Goal: Transaction & Acquisition: Download file/media

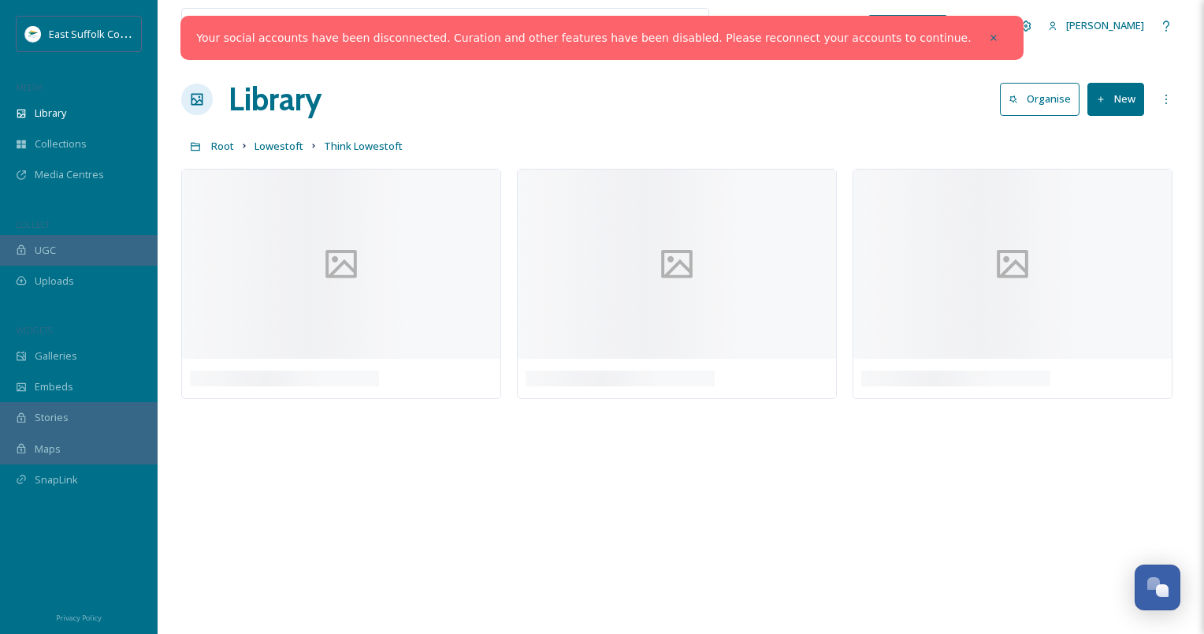
click at [214, 28] on div at bounding box center [371, 26] width 362 height 35
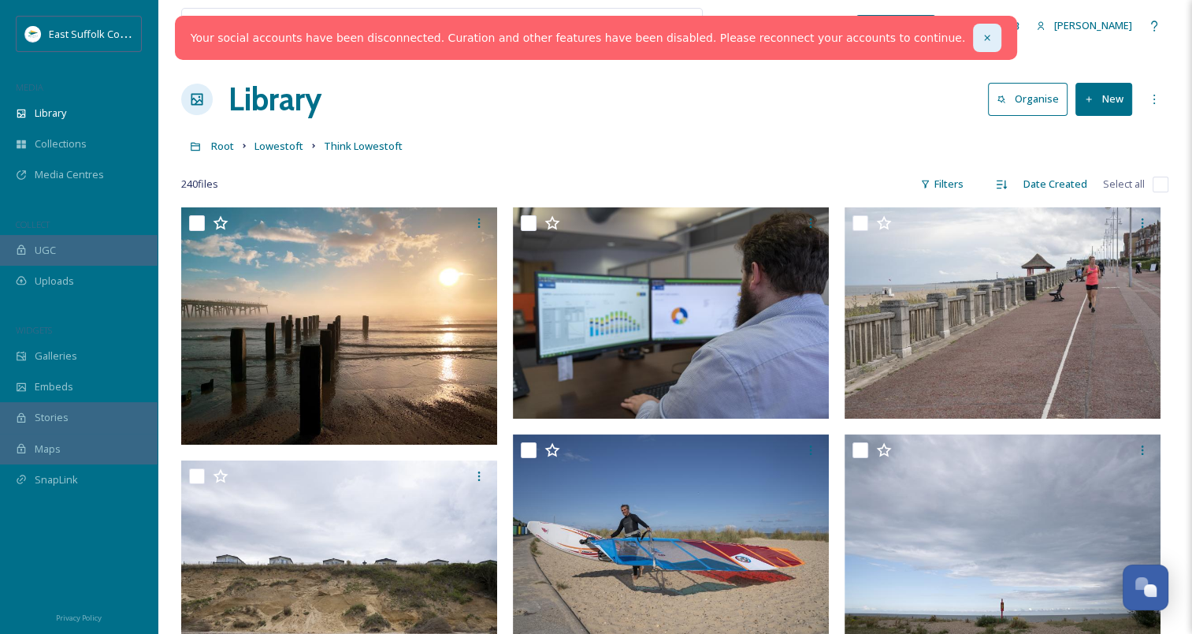
click at [982, 37] on icon at bounding box center [987, 37] width 11 height 11
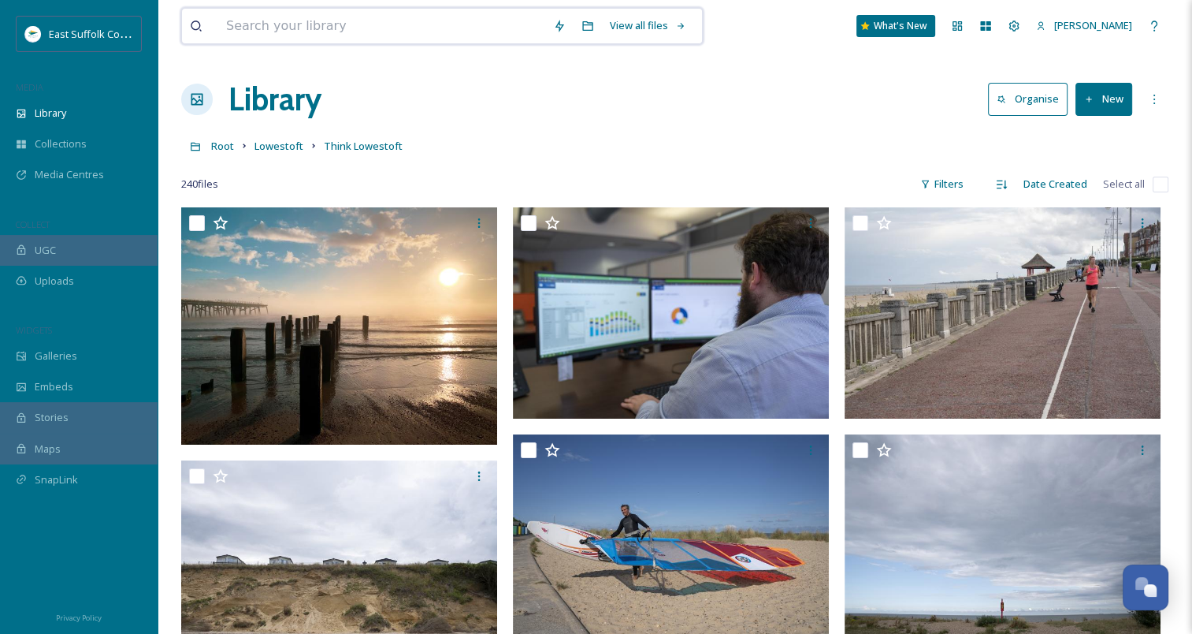
click at [310, 20] on input at bounding box center [381, 26] width 327 height 35
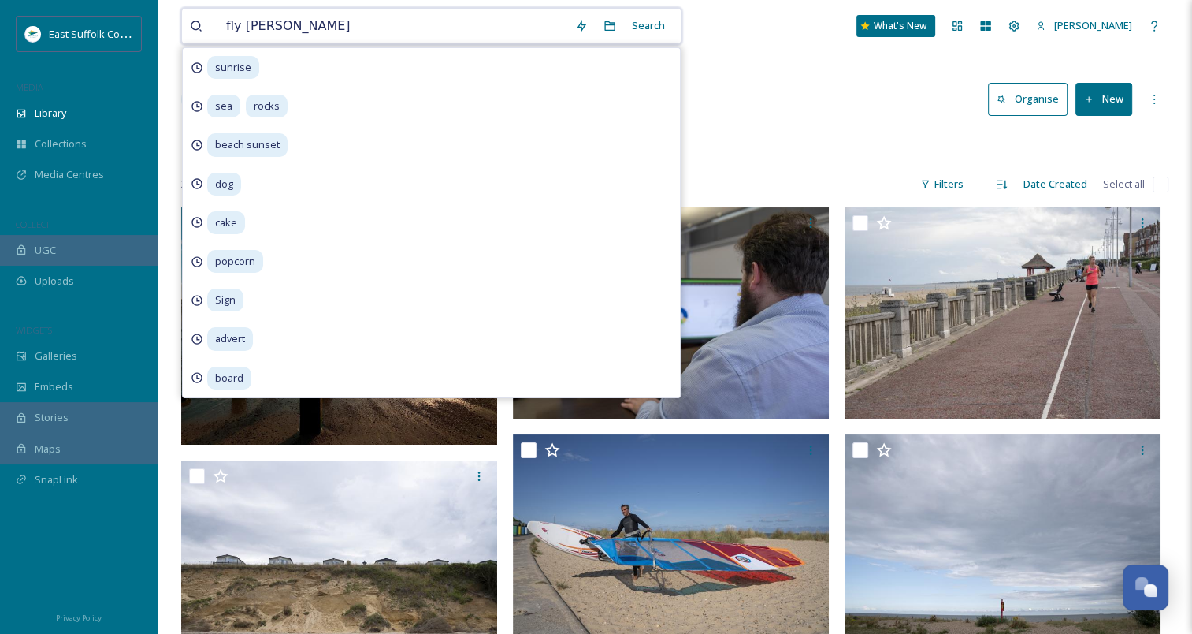
type input "fly tipping"
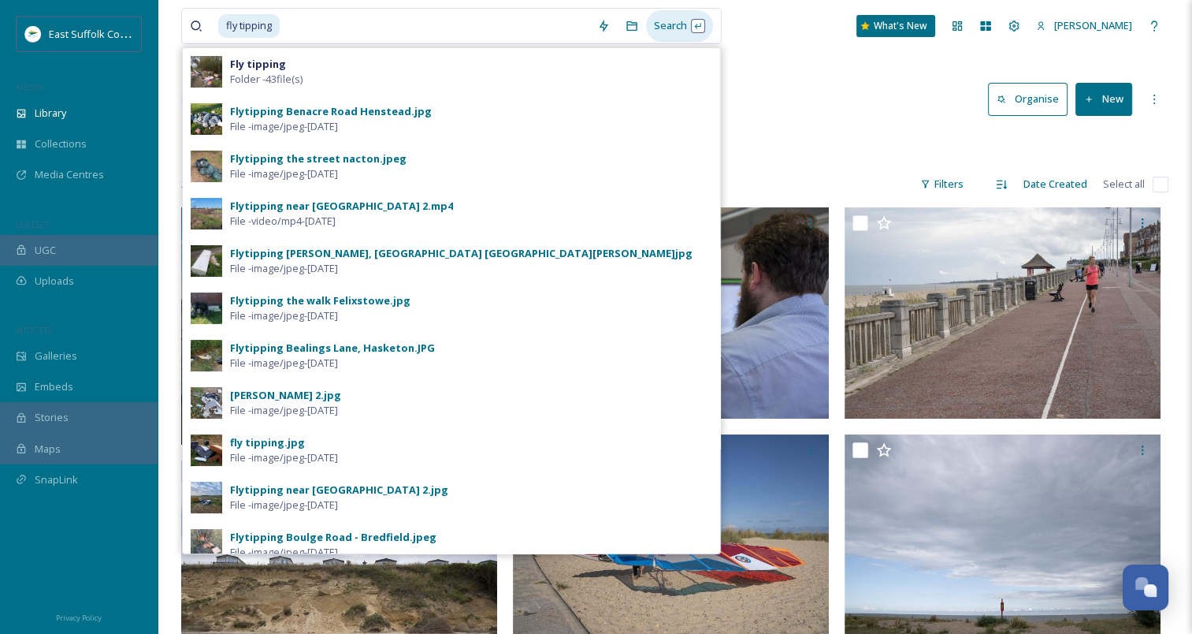
click at [673, 30] on div "Search" at bounding box center [679, 25] width 67 height 31
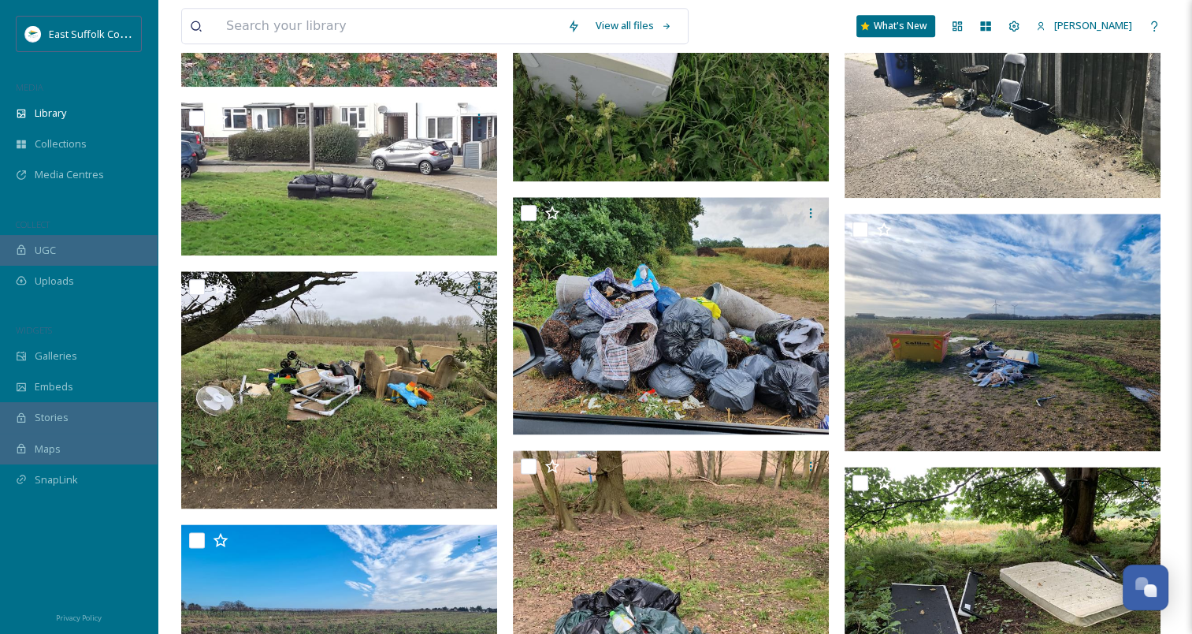
scroll to position [1857, 0]
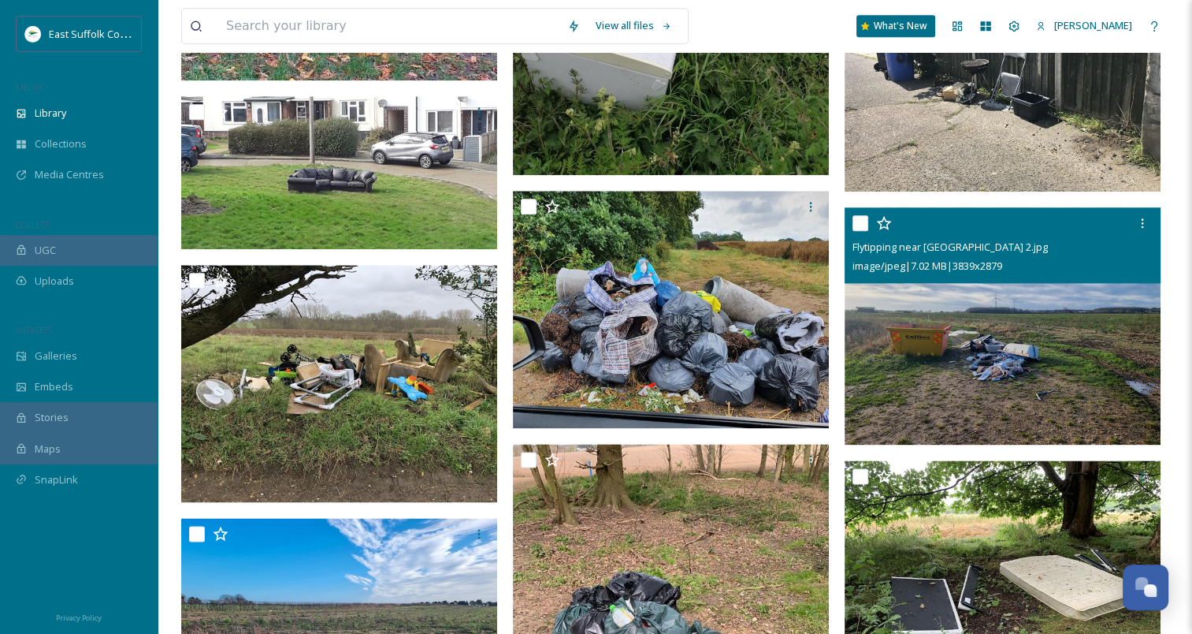
click at [1015, 350] on img at bounding box center [1003, 325] width 316 height 237
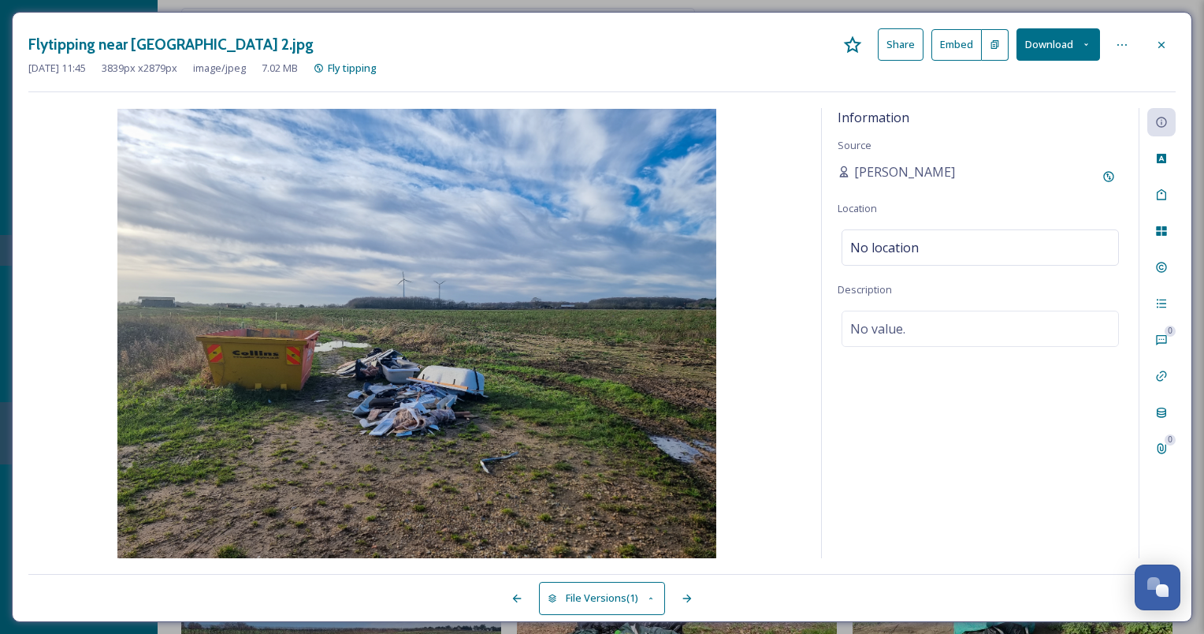
click at [1081, 49] on icon at bounding box center [1086, 44] width 10 height 10
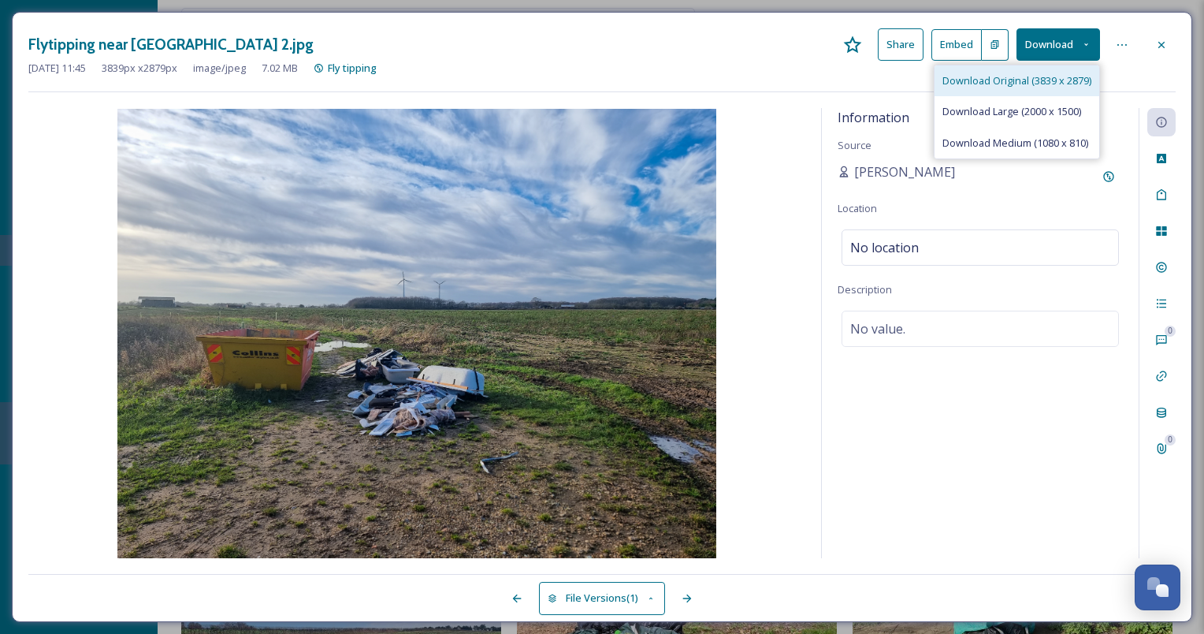
click at [1008, 80] on span "Download Original (3839 x 2879)" at bounding box center [1017, 80] width 149 height 15
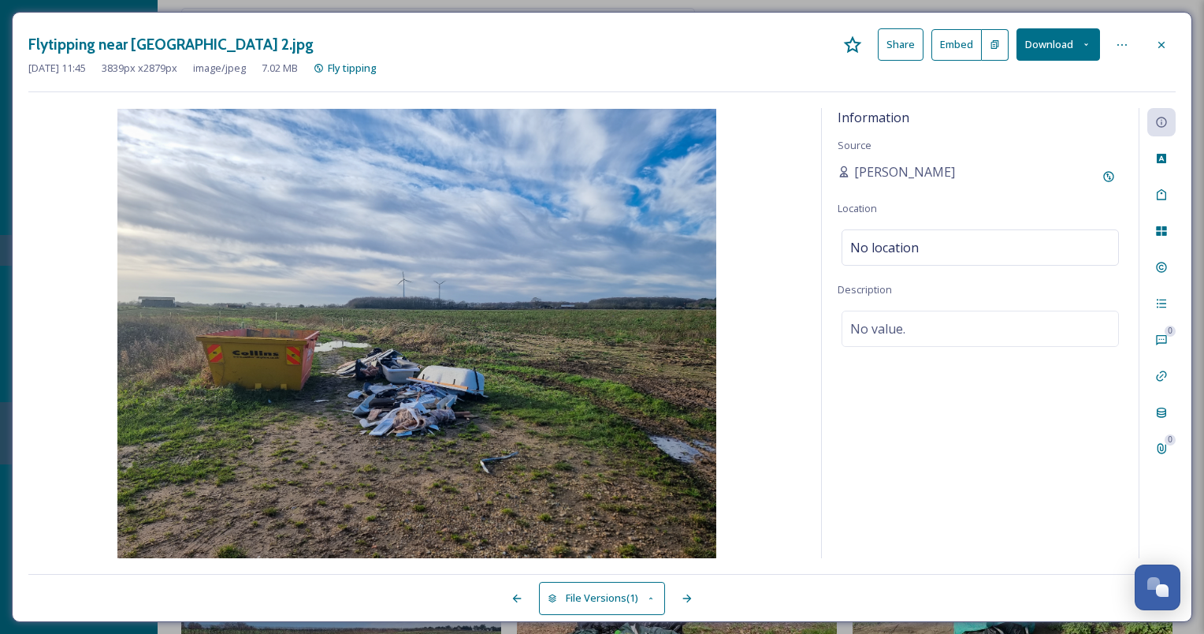
drag, startPoint x: 587, startPoint y: 57, endPoint x: 686, endPoint y: 35, distance: 101.7
click at [587, 57] on div "Flytipping near [GEOGRAPHIC_DATA] 2.jpg Share Embed Download" at bounding box center [602, 44] width 1148 height 32
click at [1151, 47] on div at bounding box center [1162, 45] width 28 height 28
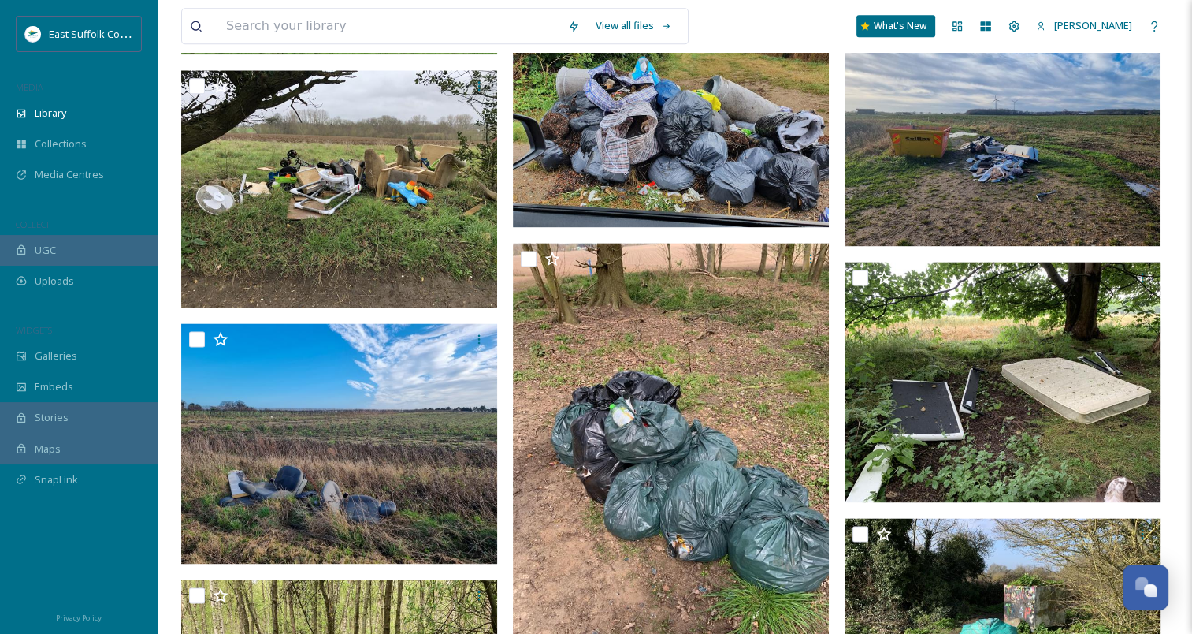
scroll to position [2071, 0]
